Goal: Task Accomplishment & Management: Manage account settings

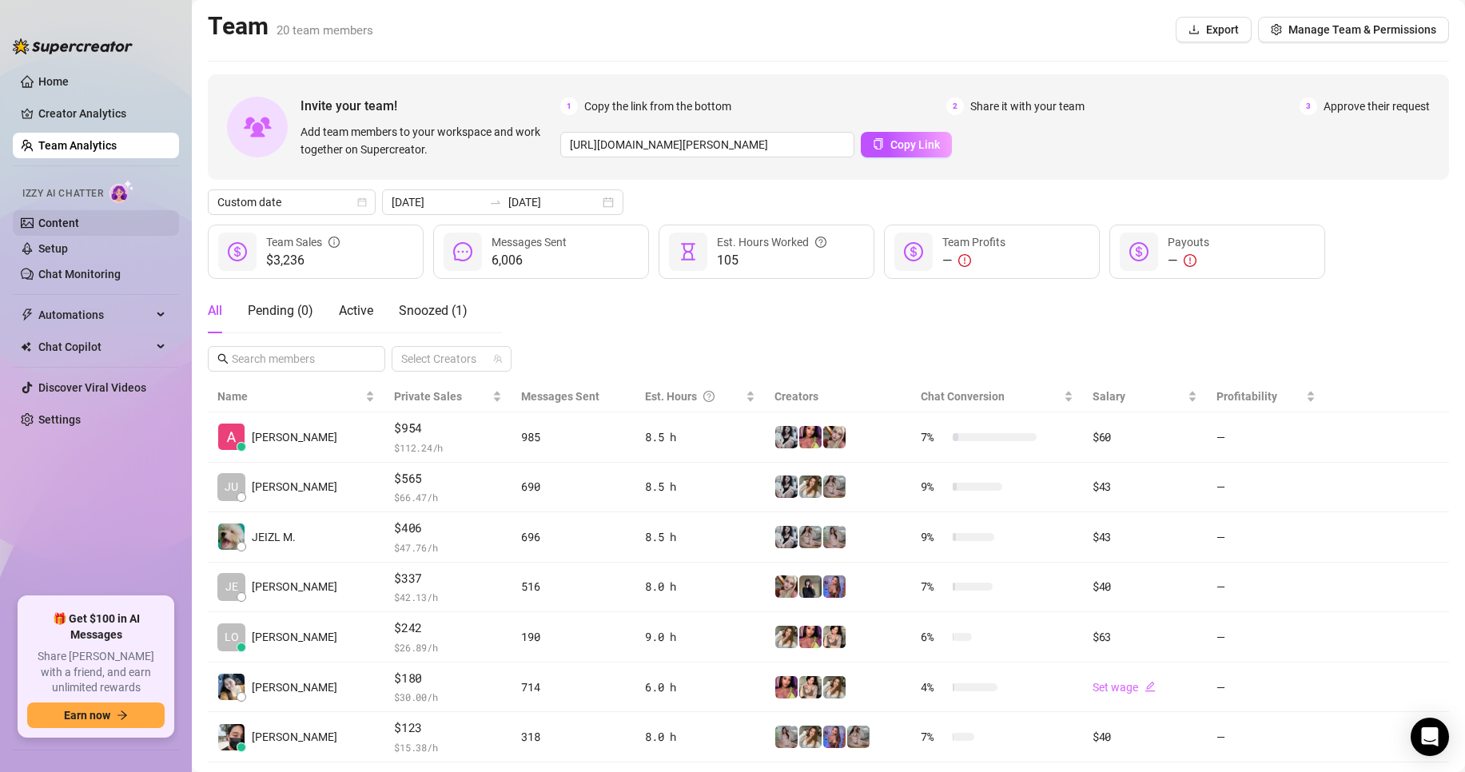
scroll to position [233, 0]
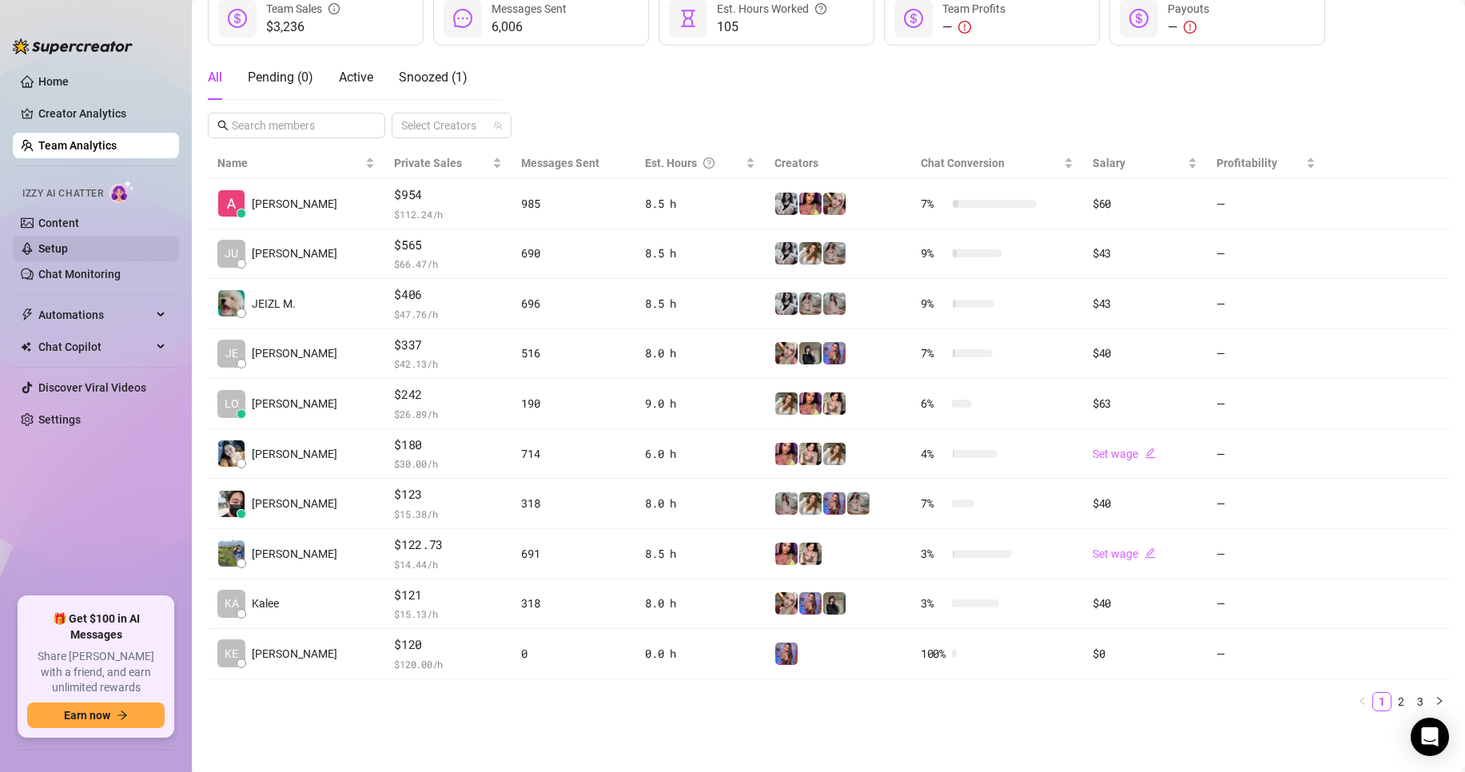
click at [68, 248] on link "Setup" at bounding box center [53, 248] width 30 height 13
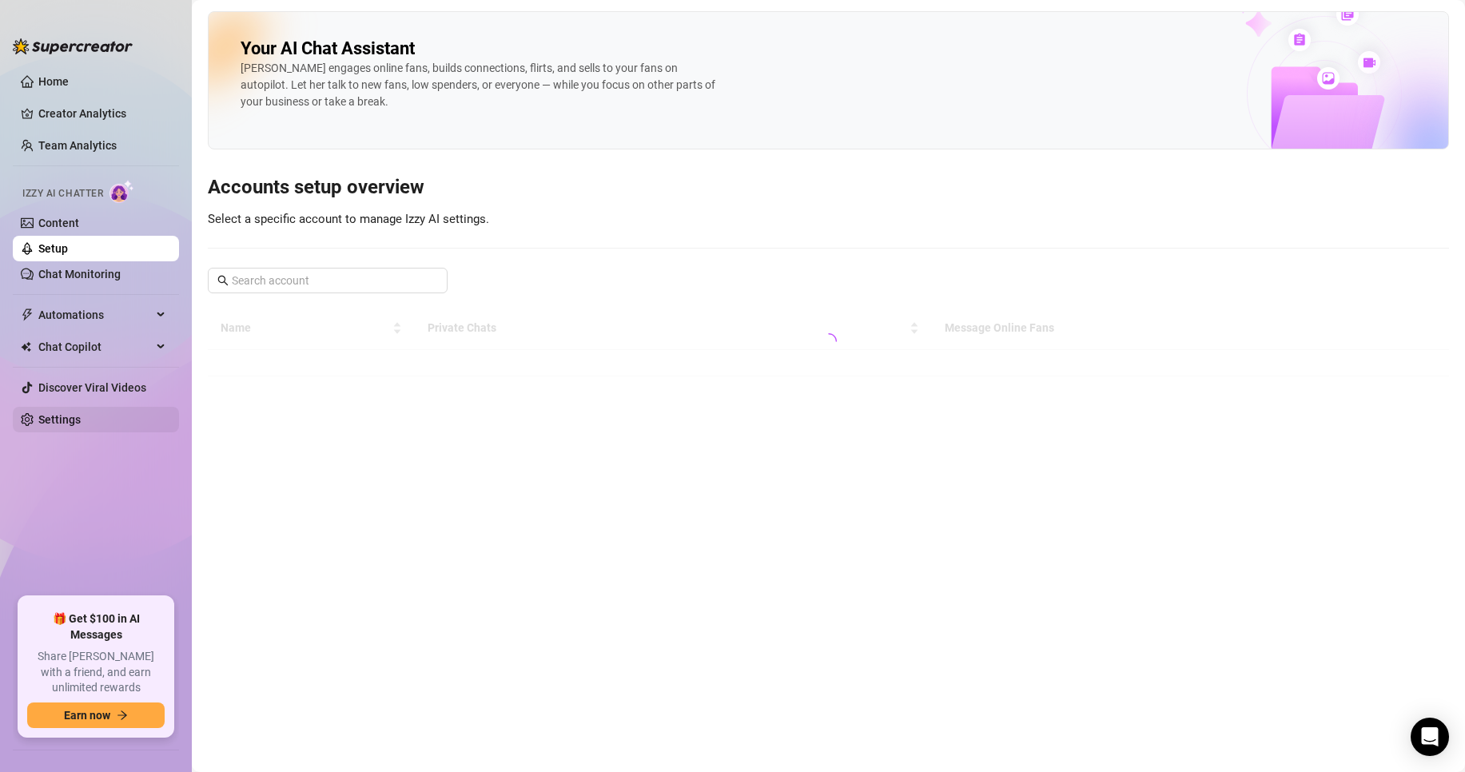
click at [81, 418] on link "Settings" at bounding box center [59, 419] width 42 height 13
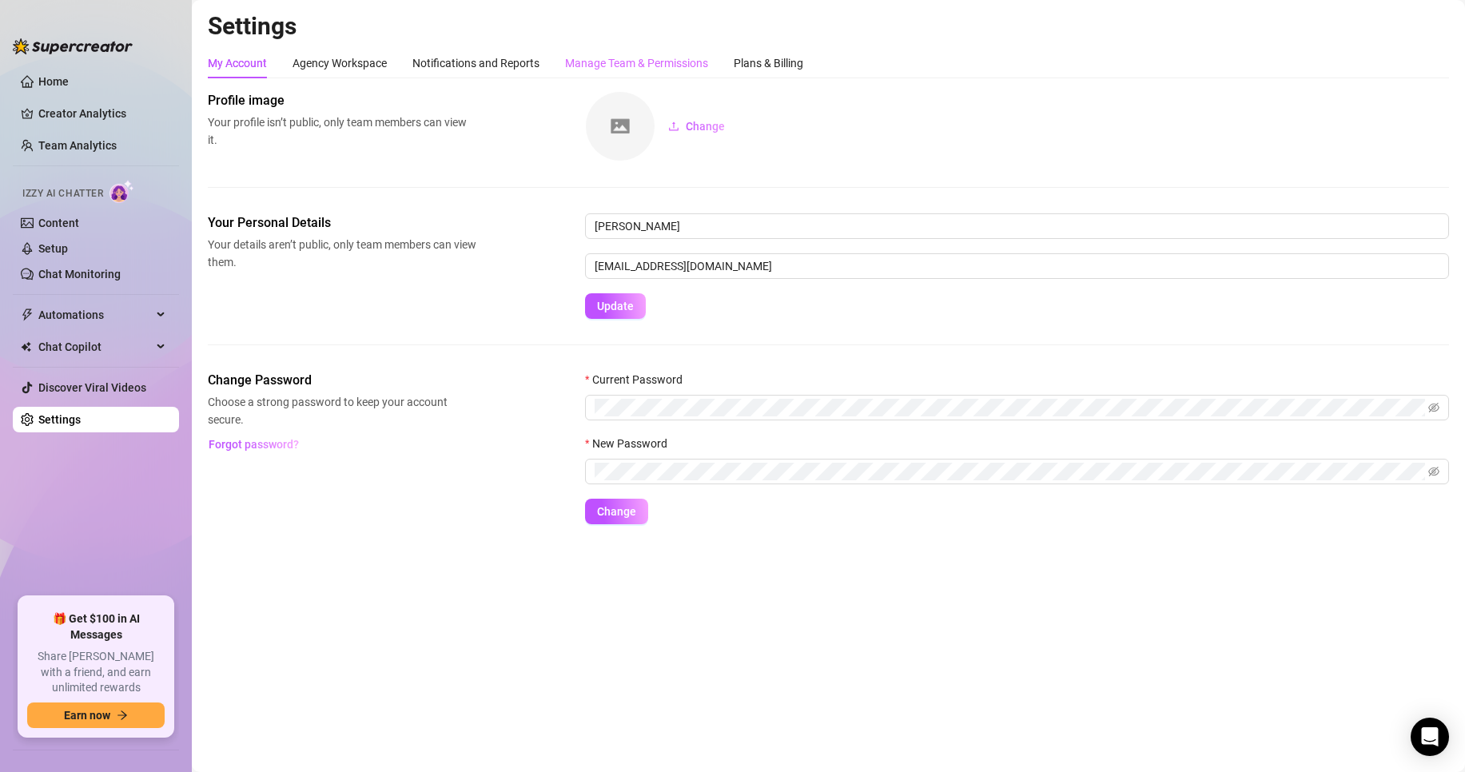
click at [657, 54] on div "Manage Team & Permissions" at bounding box center [636, 63] width 143 height 30
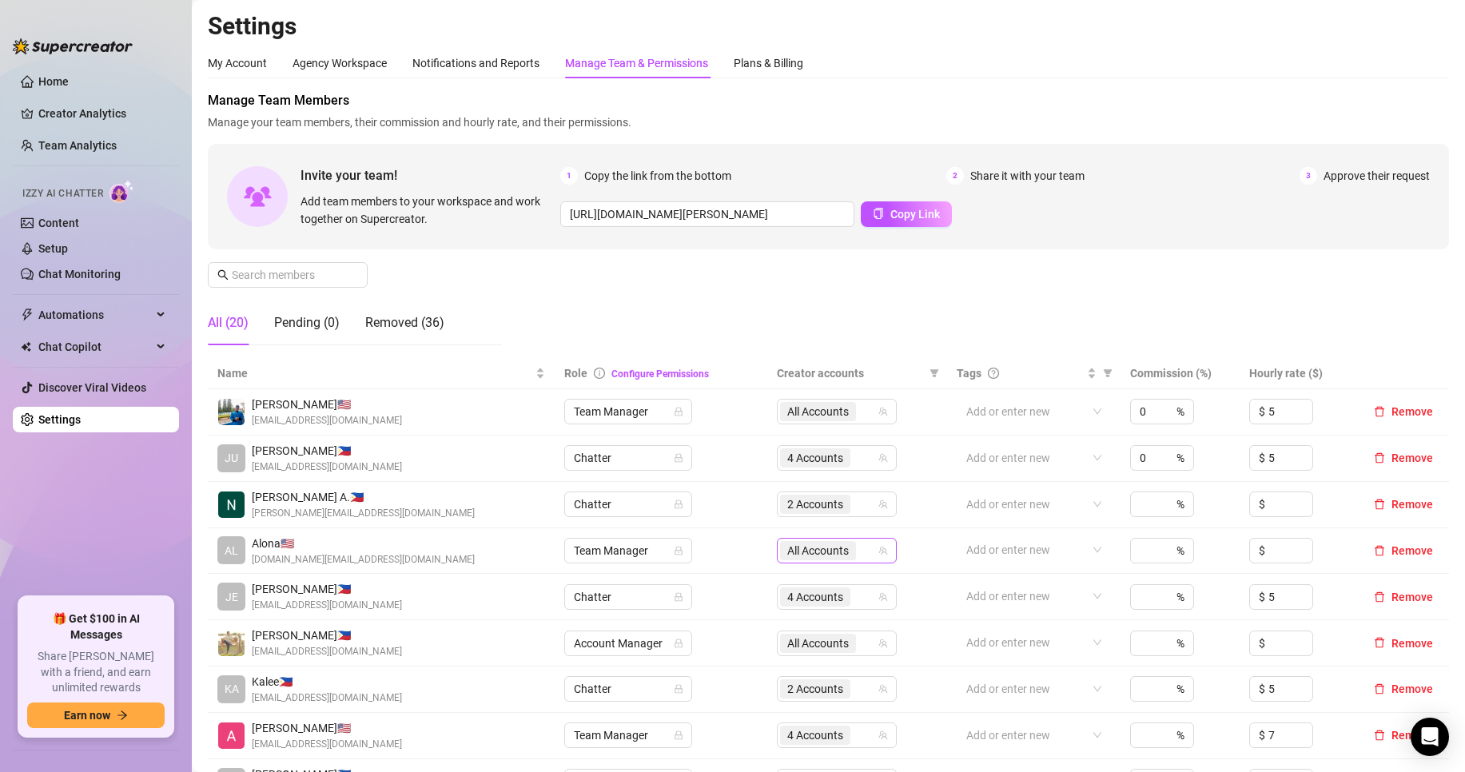
scroll to position [400, 0]
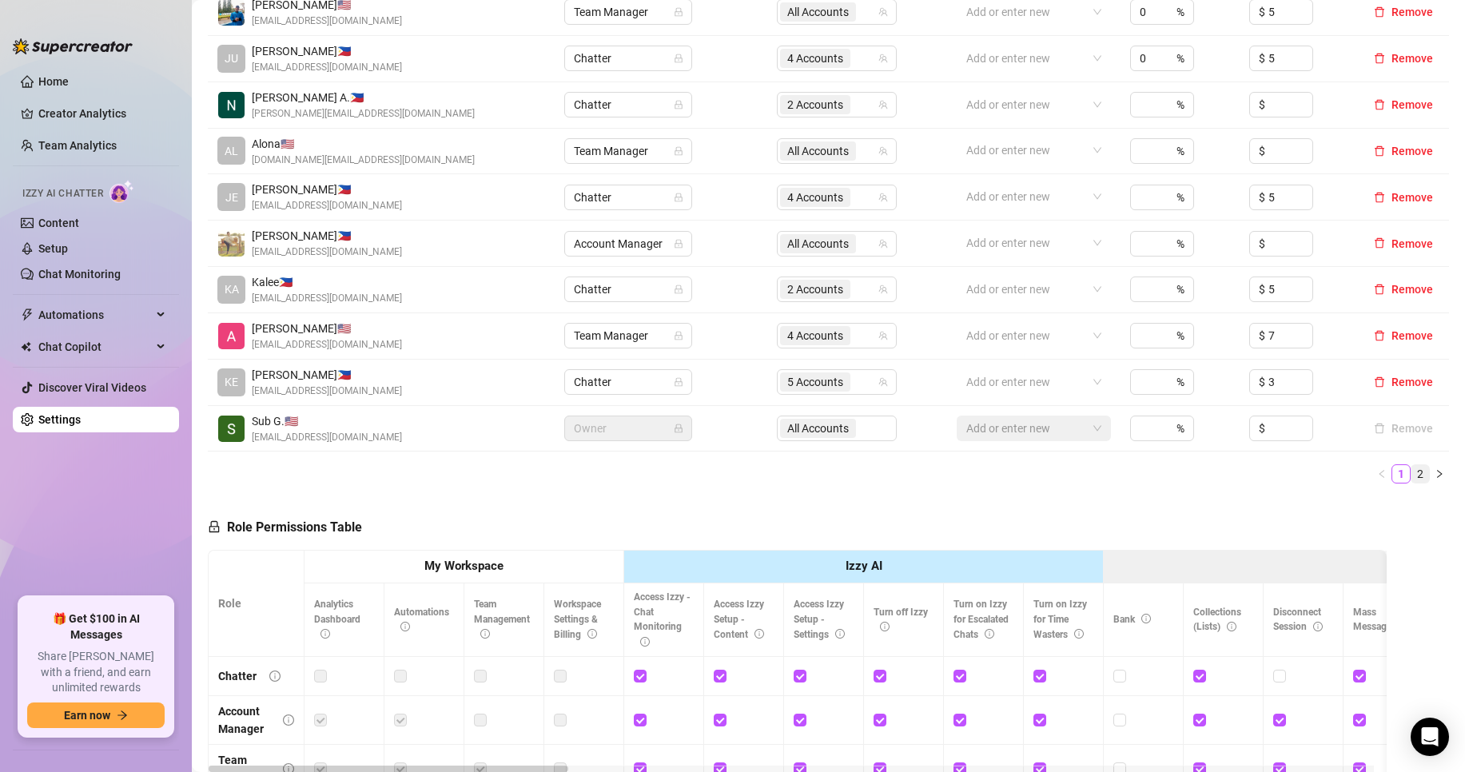
click at [1414, 476] on link "2" at bounding box center [1421, 474] width 18 height 18
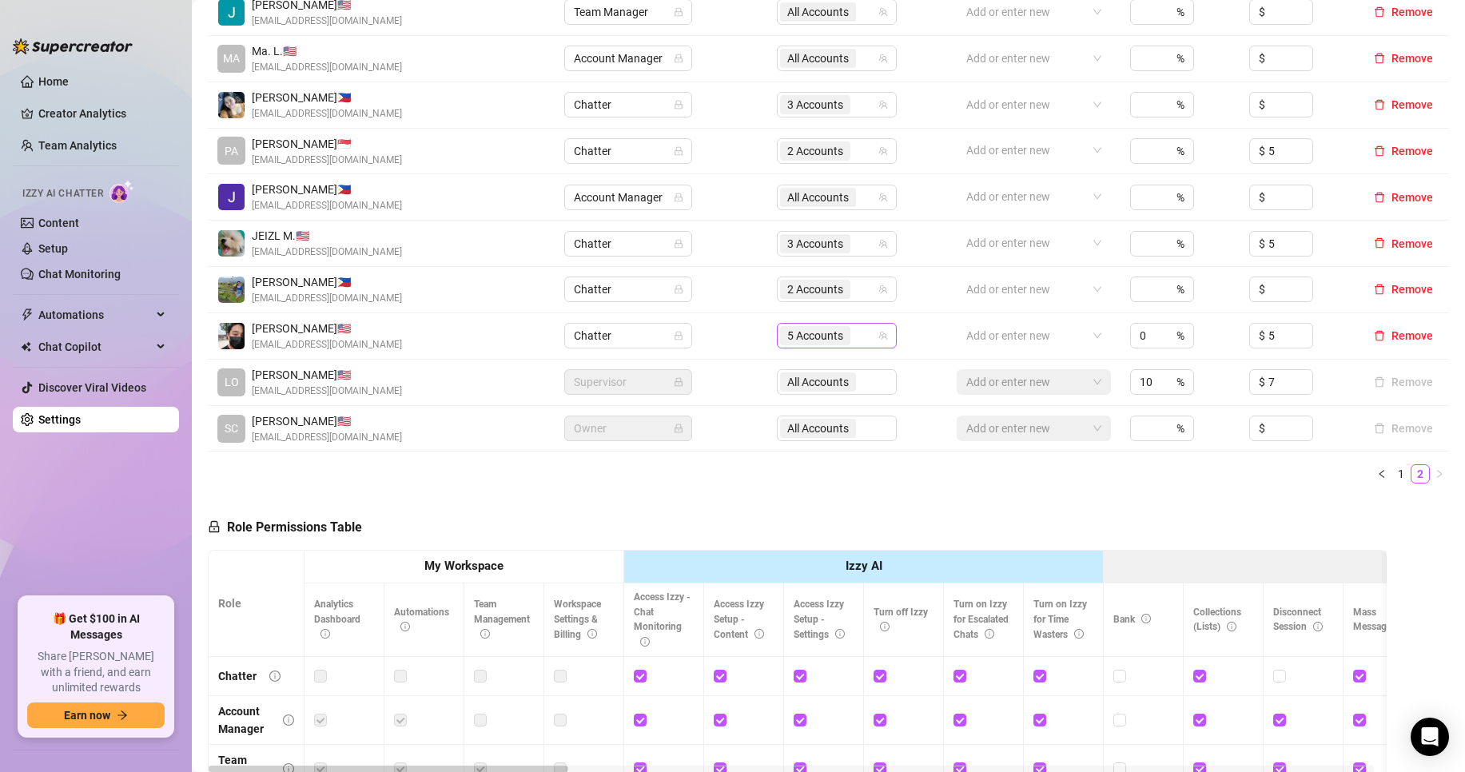
click at [854, 332] on input "search" at bounding box center [855, 335] width 3 height 19
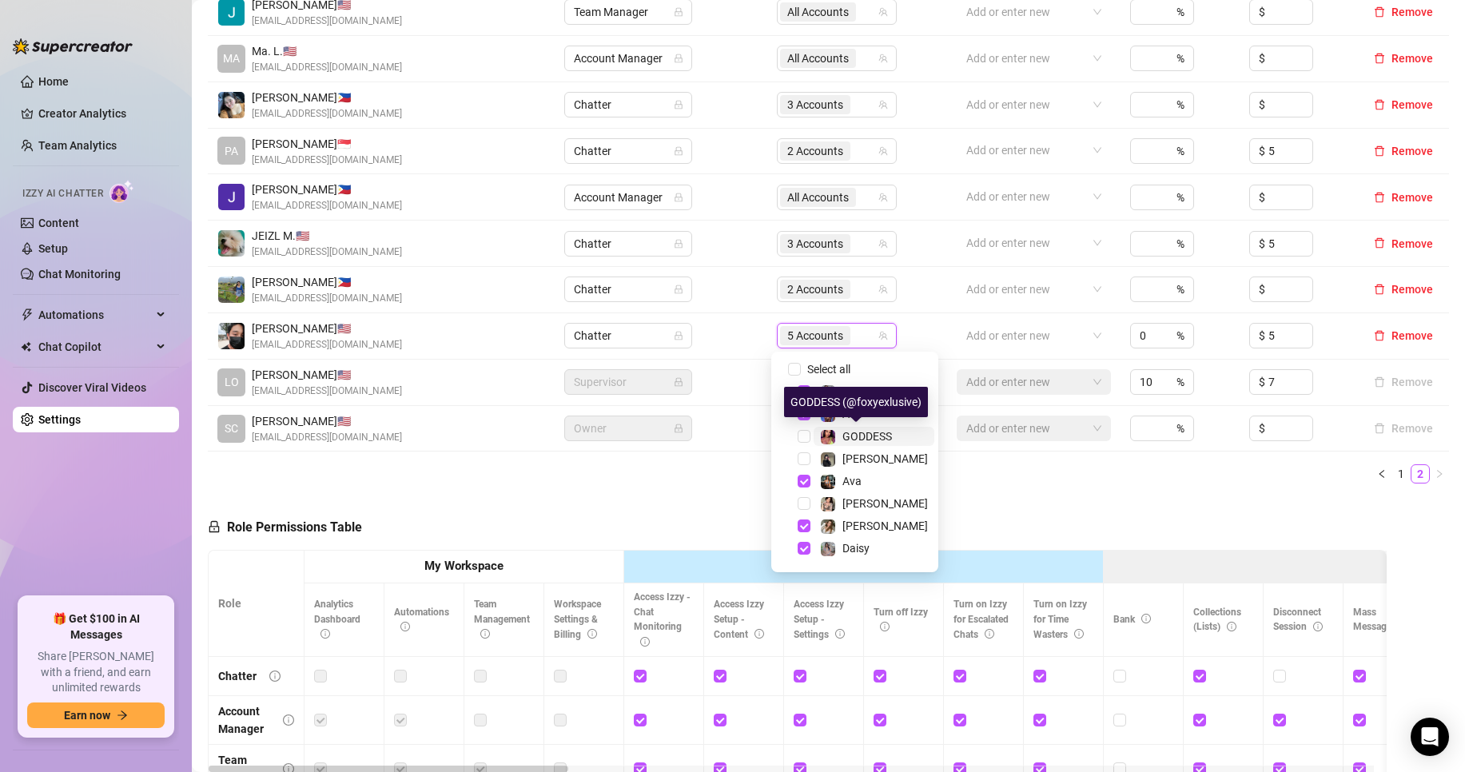
click at [886, 439] on span "GODDESS" at bounding box center [868, 436] width 50 height 13
click at [883, 497] on span "[PERSON_NAME]" at bounding box center [874, 503] width 121 height 19
click at [885, 432] on span "GODDESS" at bounding box center [868, 436] width 50 height 13
click at [996, 511] on div "Role Permissions Table Role My Workspace Izzy AI OnlyFans Side Menu OnlyFans Ch…" at bounding box center [797, 726] width 1179 height 460
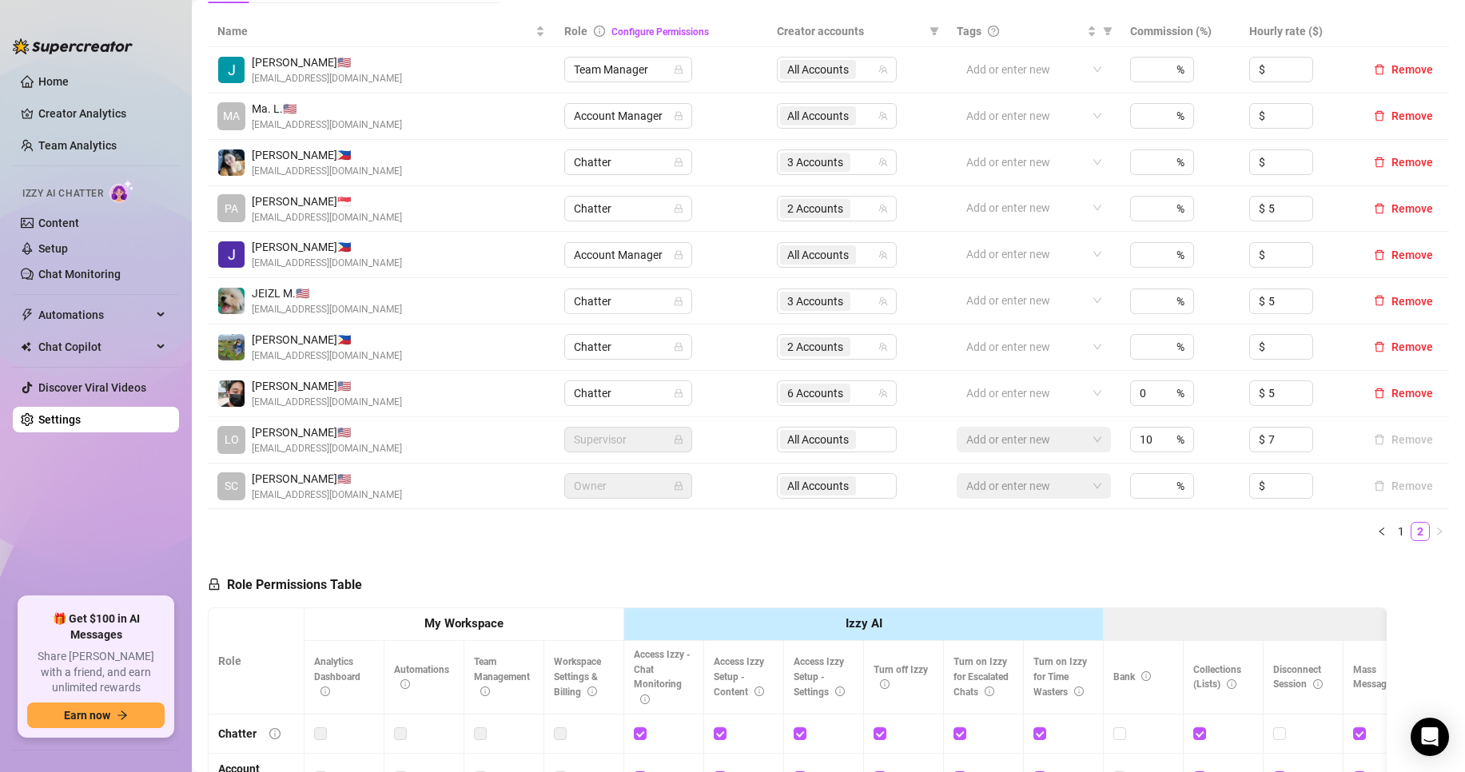
scroll to position [266, 0]
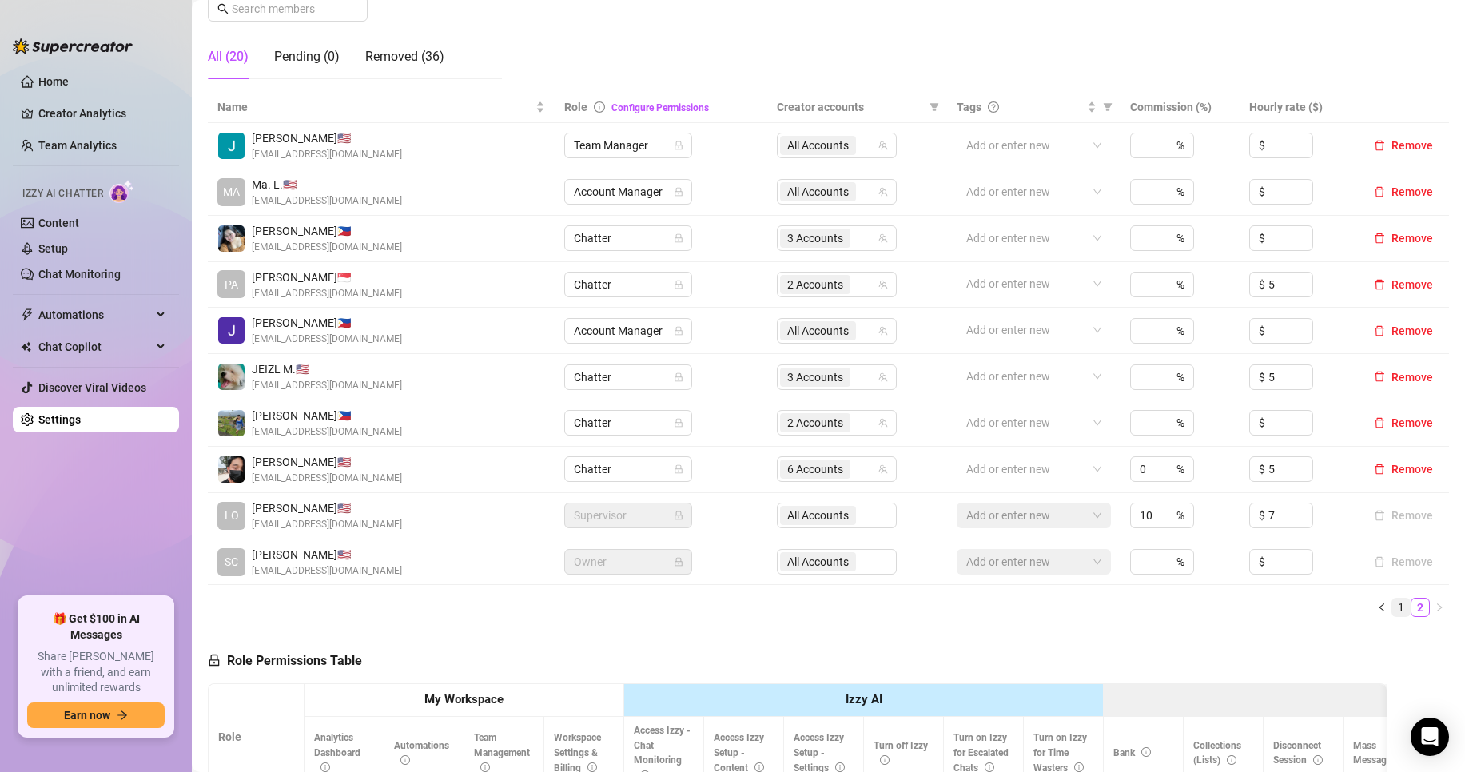
click at [1392, 609] on link "1" at bounding box center [1401, 608] width 18 height 18
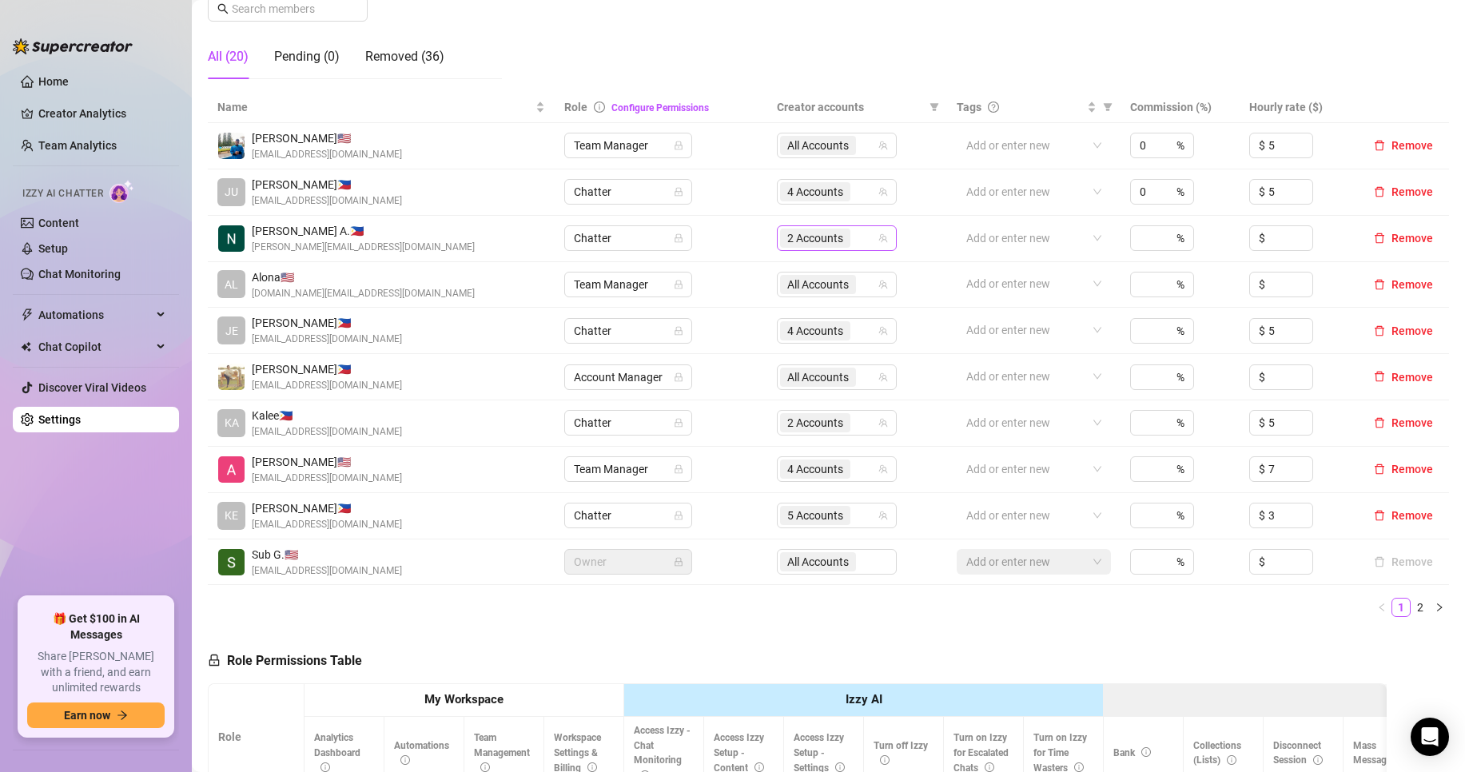
click at [821, 235] on span "2 Accounts" at bounding box center [815, 238] width 56 height 18
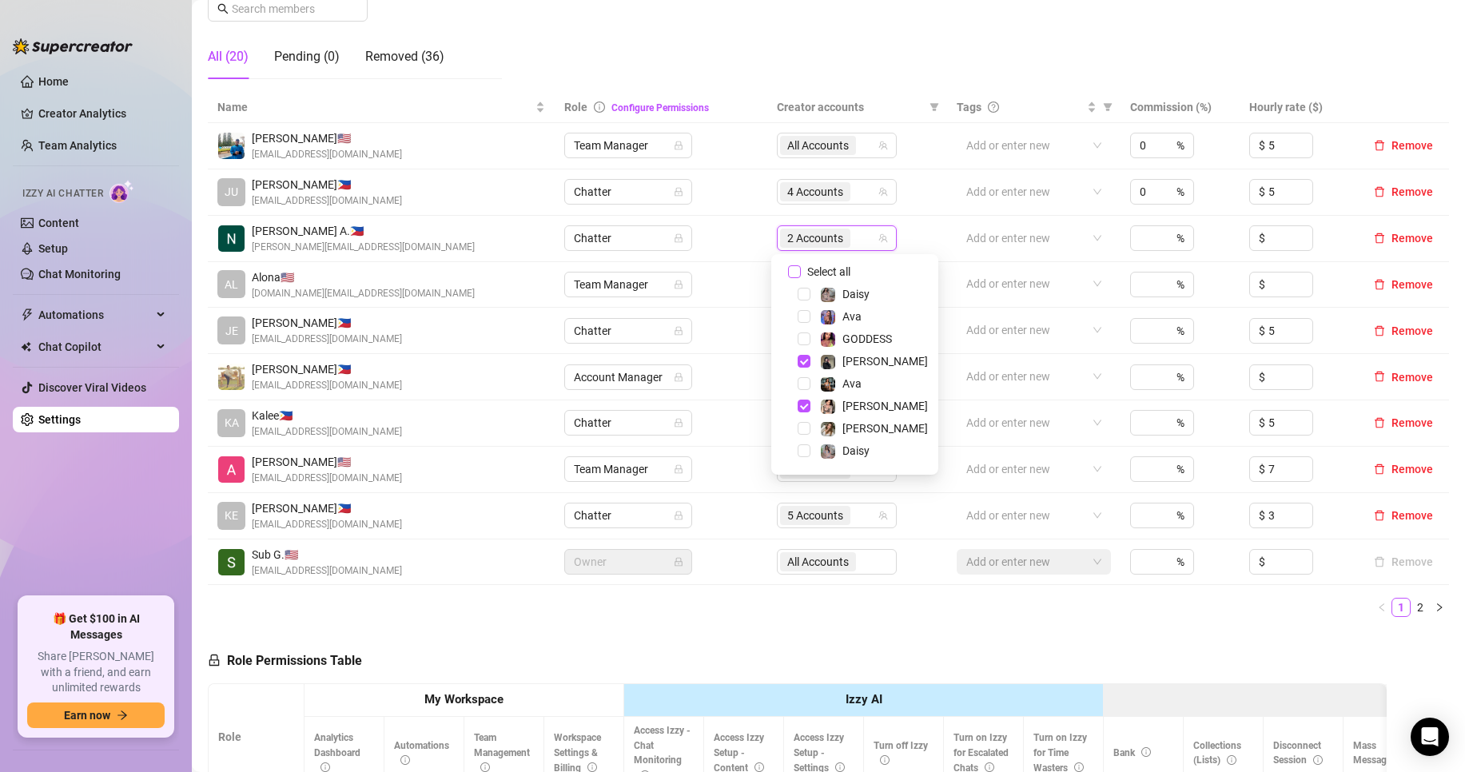
click at [842, 272] on span "Select all" at bounding box center [829, 272] width 56 height 18
click at [801, 272] on input "Select all" at bounding box center [794, 271] width 13 height 13
click at [842, 272] on span "Select all" at bounding box center [829, 272] width 56 height 18
click at [801, 272] on input "Select all" at bounding box center [794, 271] width 13 height 13
checkbox input "false"
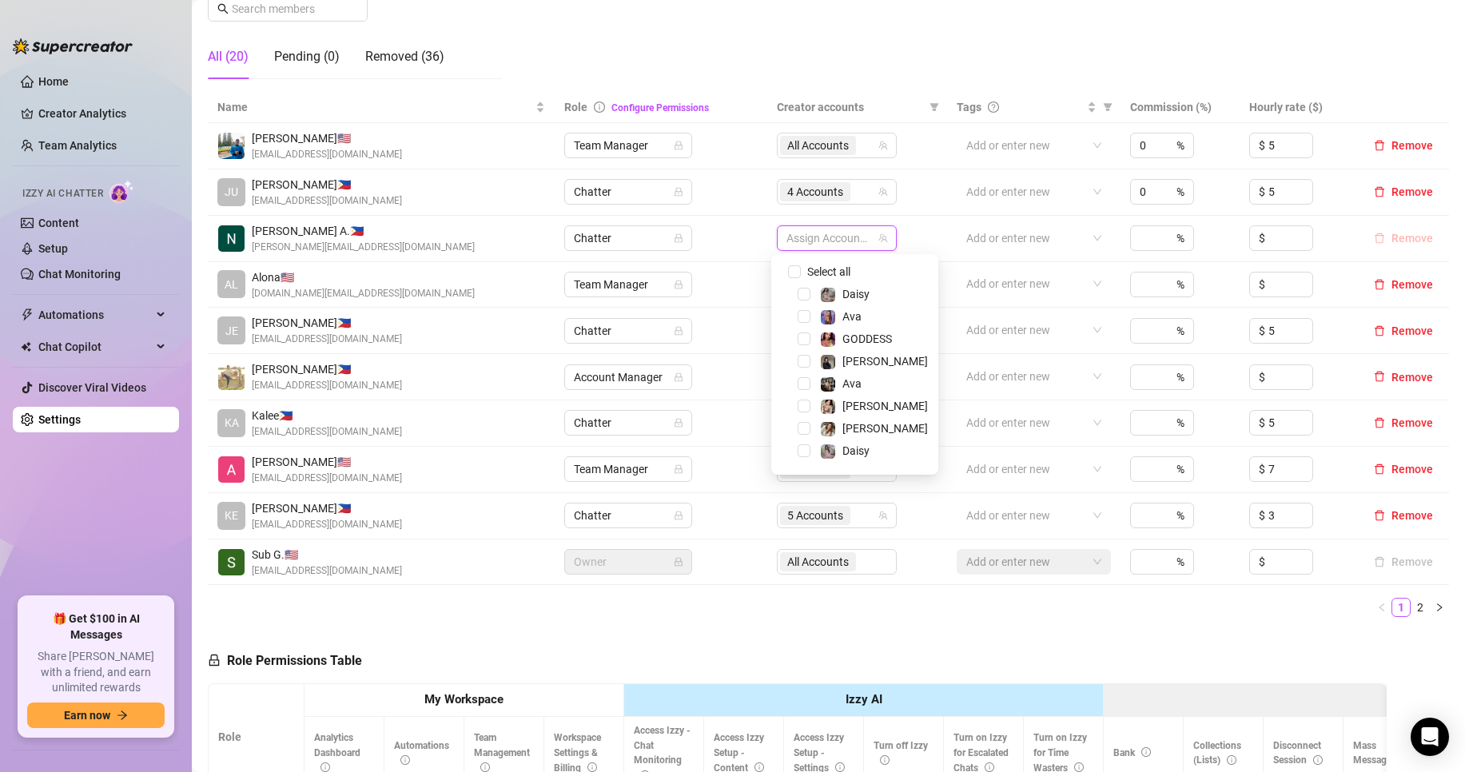
click at [1397, 238] on span "Remove" at bounding box center [1413, 238] width 42 height 13
